Goal: Transaction & Acquisition: Purchase product/service

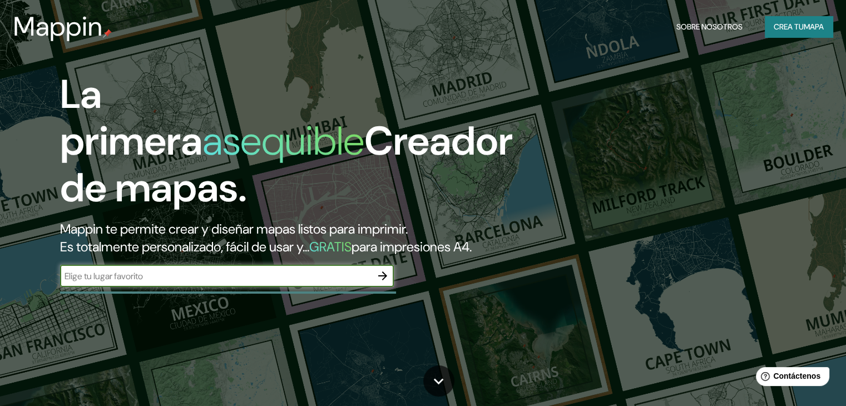
click at [201, 283] on input "text" at bounding box center [215, 276] width 311 height 13
type input "[GEOGRAPHIC_DATA]"
click at [382, 283] on icon "button" at bounding box center [382, 275] width 13 height 13
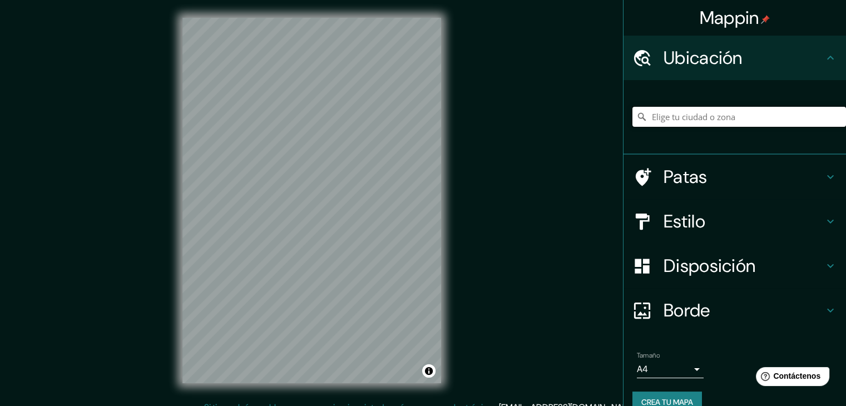
click at [746, 114] on input "Elige tu ciudad o zona" at bounding box center [739, 117] width 214 height 20
type input "l"
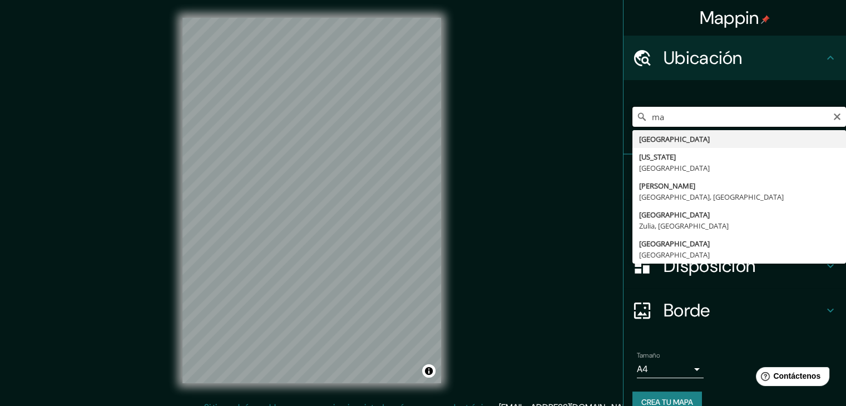
type input "m"
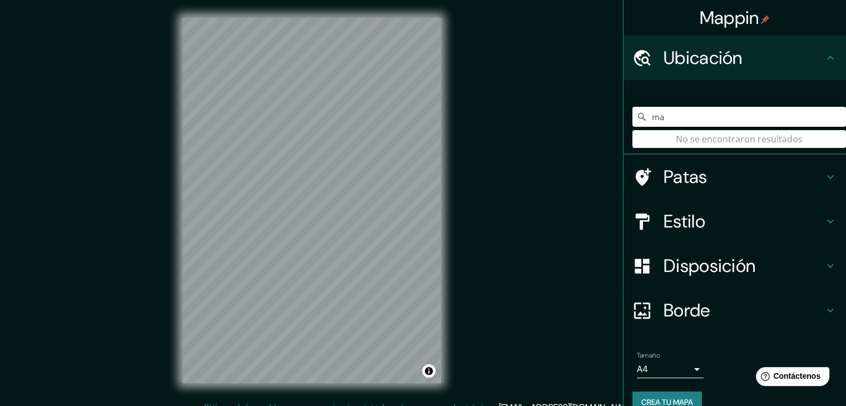
type input "m"
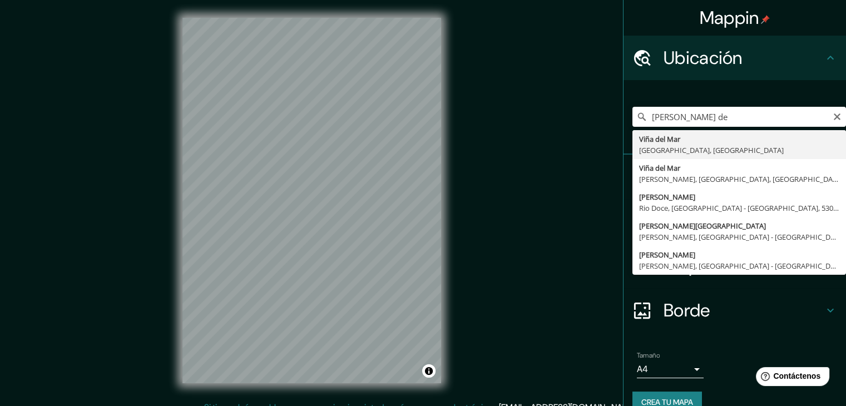
type input "[PERSON_NAME][GEOGRAPHIC_DATA], [GEOGRAPHIC_DATA], [GEOGRAPHIC_DATA]"
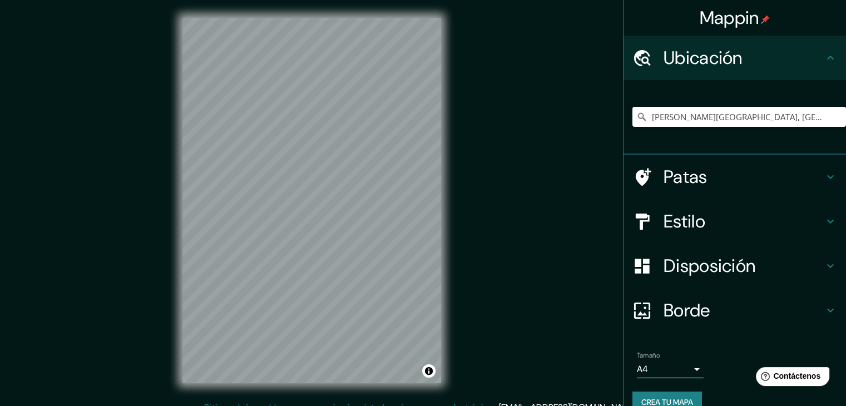
click at [824, 61] on icon at bounding box center [830, 57] width 13 height 13
click at [687, 362] on body "Mappin Ubicación [PERSON_NAME][GEOGRAPHIC_DATA], [GEOGRAPHIC_DATA], [GEOGRAPHIC…" at bounding box center [423, 203] width 846 height 406
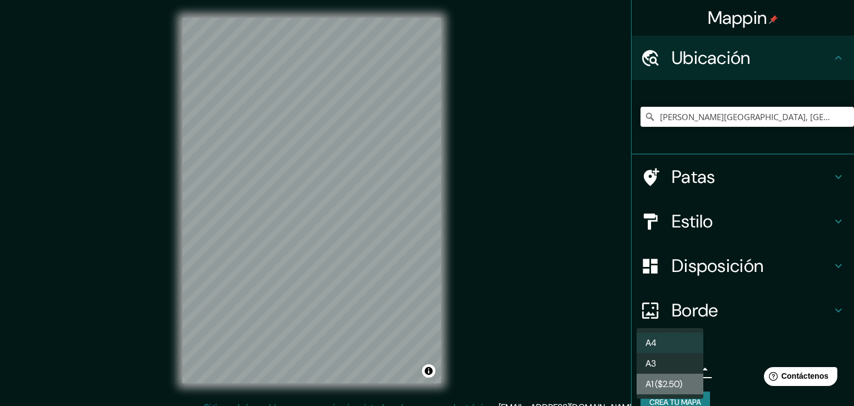
click at [672, 389] on font "A1 ($2.50)" at bounding box center [664, 384] width 37 height 12
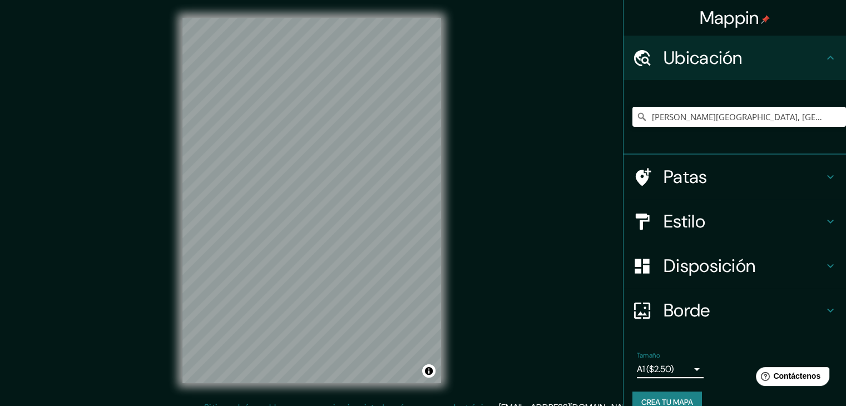
click at [685, 367] on body "Mappin Ubicación [PERSON_NAME][GEOGRAPHIC_DATA], [GEOGRAPHIC_DATA], [GEOGRAPHIC…" at bounding box center [423, 203] width 846 height 406
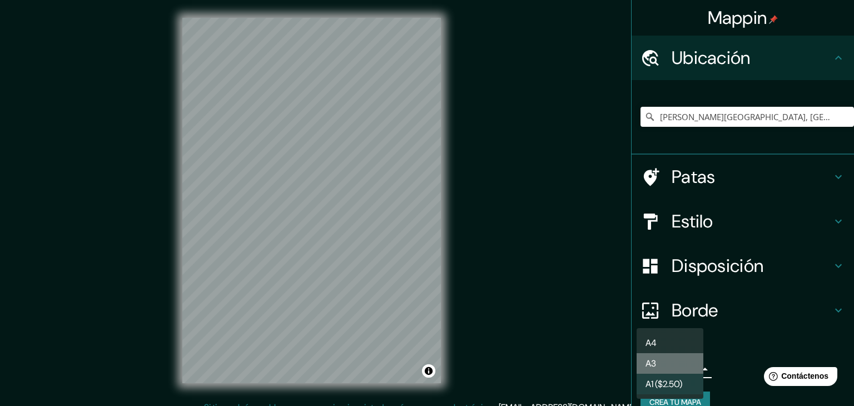
click at [661, 362] on li "A3" at bounding box center [670, 363] width 67 height 21
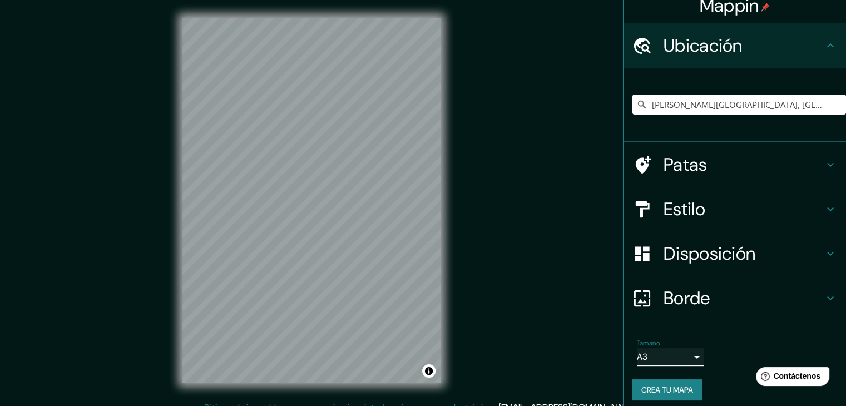
scroll to position [19, 0]
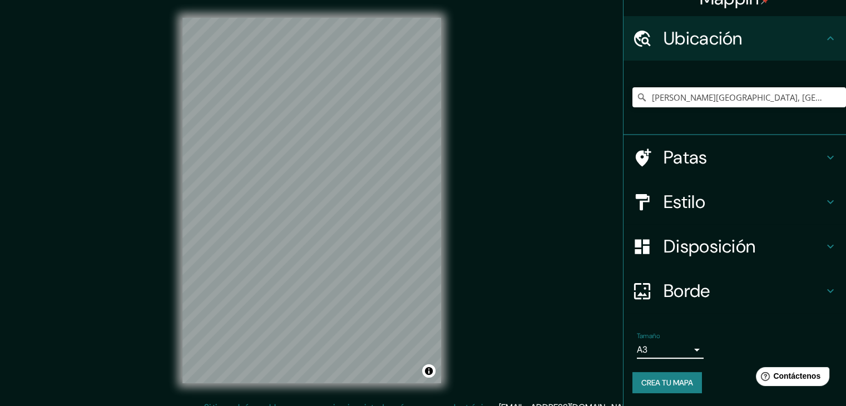
click at [735, 245] on font "Disposición" at bounding box center [710, 246] width 92 height 23
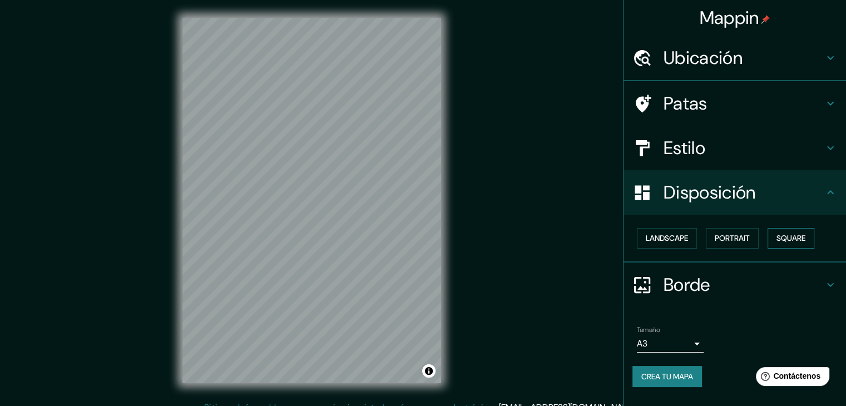
scroll to position [0, 0]
click at [655, 239] on font "Paisaje" at bounding box center [660, 239] width 28 height 10
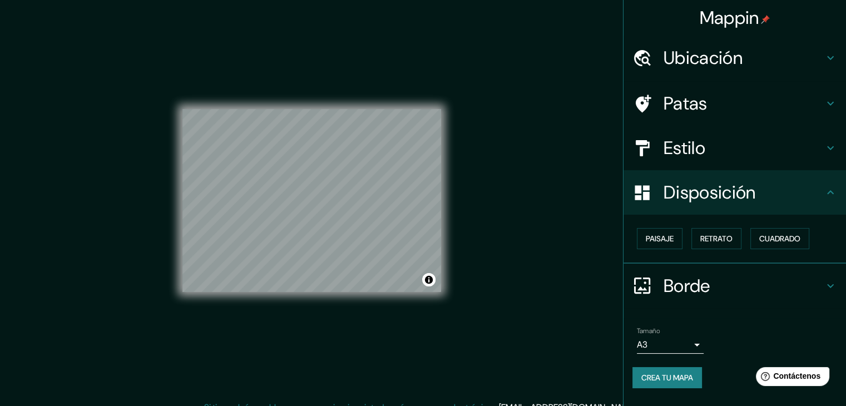
click at [669, 337] on body "Mappin Ubicación [PERSON_NAME][GEOGRAPHIC_DATA], [GEOGRAPHIC_DATA], [GEOGRAPHIC…" at bounding box center [423, 203] width 846 height 406
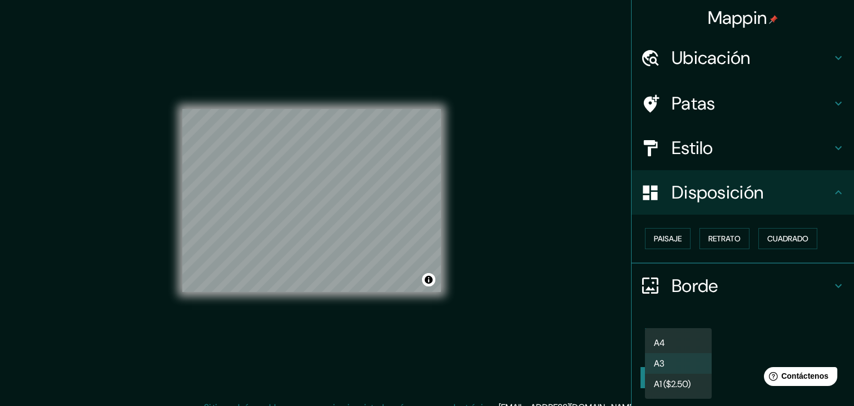
click at [676, 387] on font "A1 ($2.50)" at bounding box center [672, 384] width 37 height 12
type input "a3"
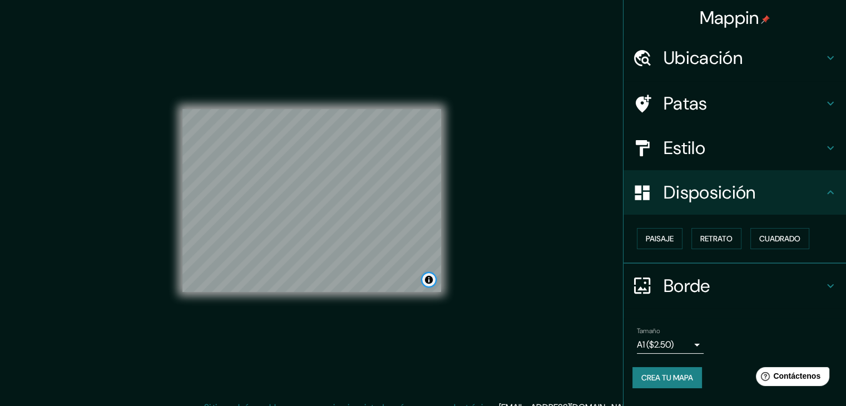
click at [428, 278] on button "Activar o desactivar atribución" at bounding box center [428, 279] width 13 height 13
click at [451, 300] on div "© Mapbox © OpenStreetMap Mejora este mapa" at bounding box center [312, 200] width 294 height 401
